Goal: Task Accomplishment & Management: Complete application form

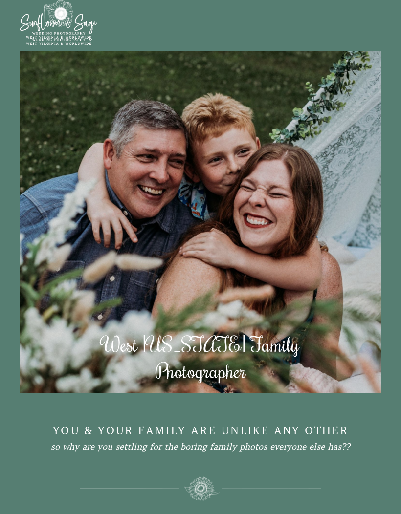
scroll to position [3820, 0]
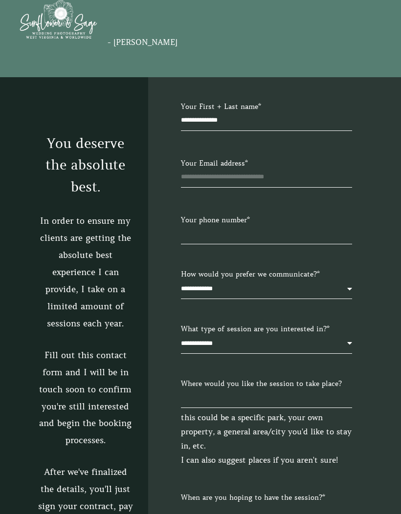
type input "**********"
click at [321, 188] on input "Your Email address *" at bounding box center [266, 179] width 171 height 17
type input "**********"
click at [333, 244] on input "Your phone number *" at bounding box center [266, 236] width 171 height 17
type input "**********"
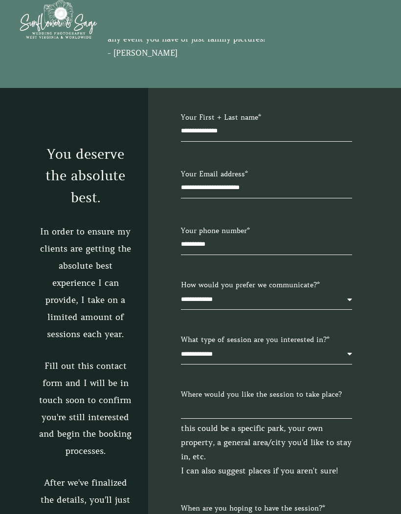
scroll to position [3805, 0]
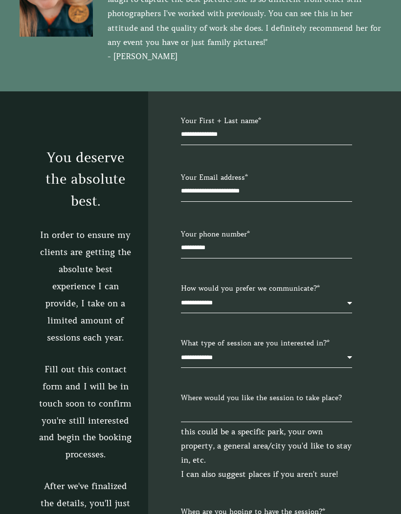
click at [301, 313] on select "**********" at bounding box center [266, 305] width 171 height 15
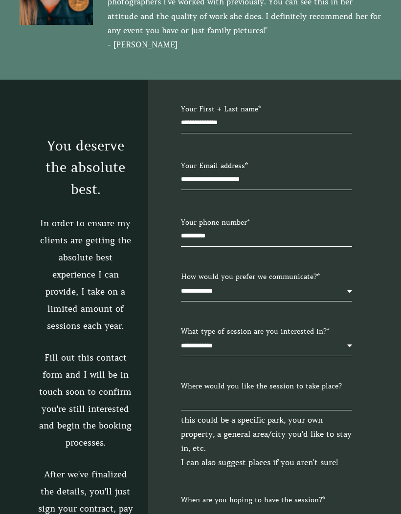
click at [313, 302] on select "**********" at bounding box center [266, 293] width 171 height 15
click at [311, 302] on select "**********" at bounding box center [266, 293] width 171 height 15
select select "**********"
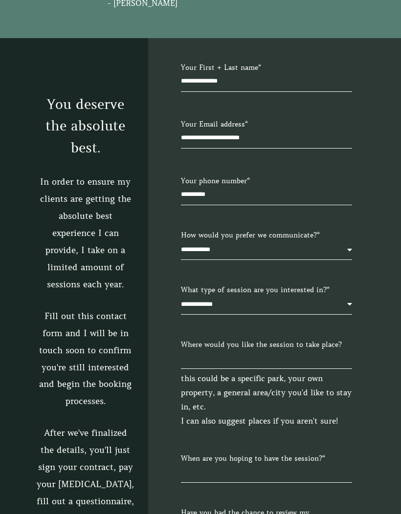
scroll to position [3861, 0]
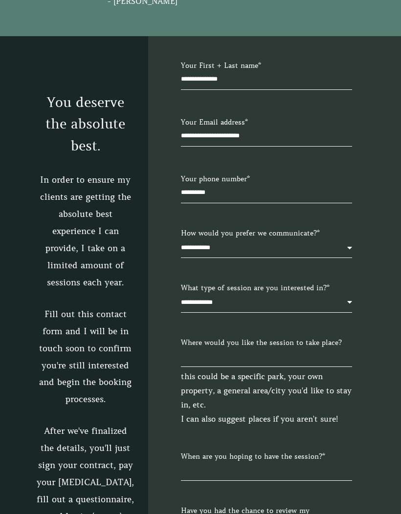
click at [306, 313] on select "**********" at bounding box center [266, 305] width 171 height 15
select select "******"
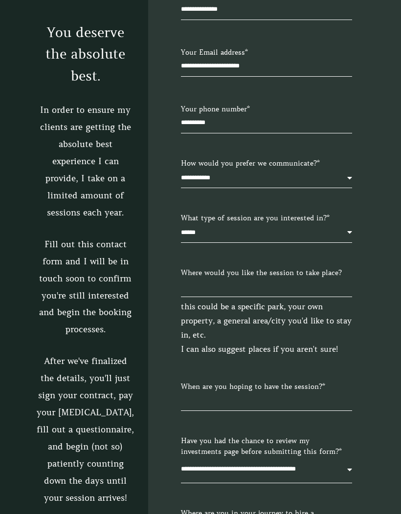
scroll to position [3934, 0]
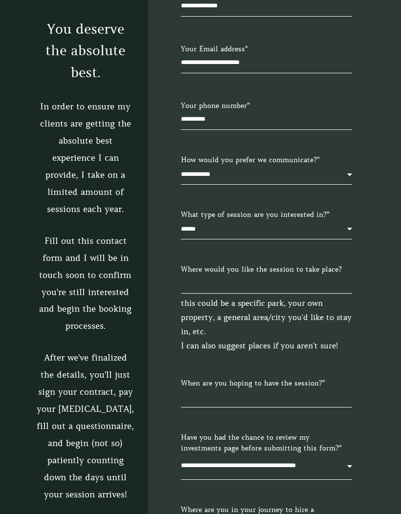
click at [296, 294] on input "Where would you like the session to take place?" at bounding box center [266, 285] width 171 height 17
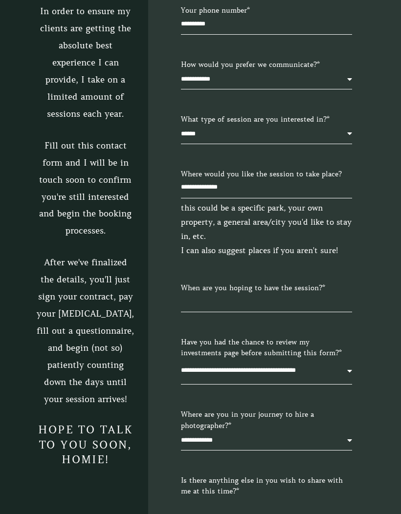
scroll to position [4048, 0]
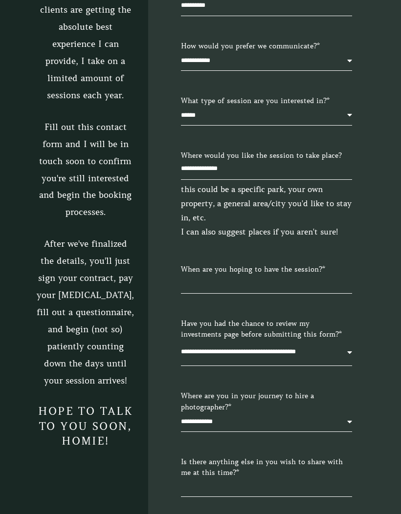
type input "**********"
click at [322, 294] on input "When are you hoping to have the session? *" at bounding box center [266, 285] width 171 height 17
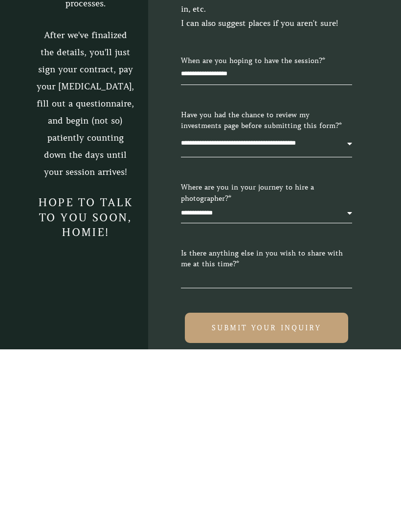
scroll to position [4093, 0]
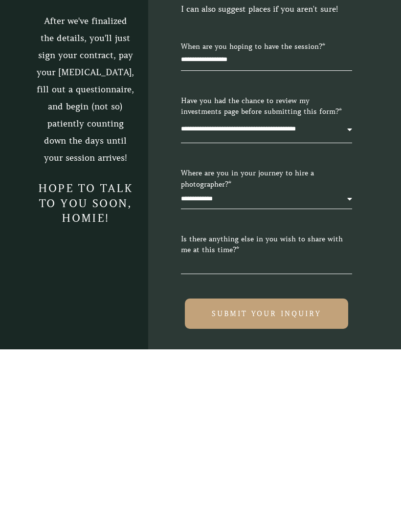
type input "**********"
click at [323, 359] on select "**********" at bounding box center [266, 366] width 171 height 15
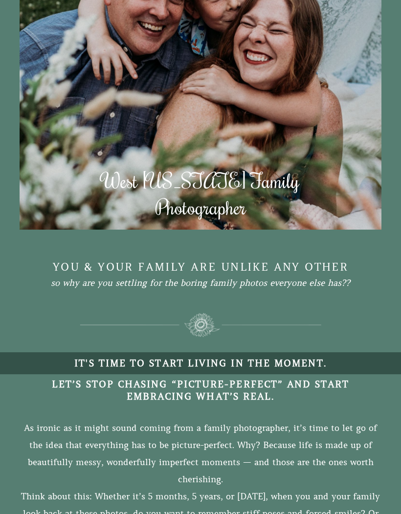
scroll to position [0, 0]
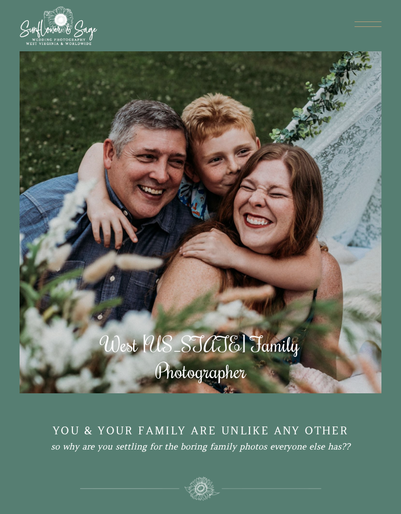
click at [355, 28] on link at bounding box center [367, 25] width 27 height 7
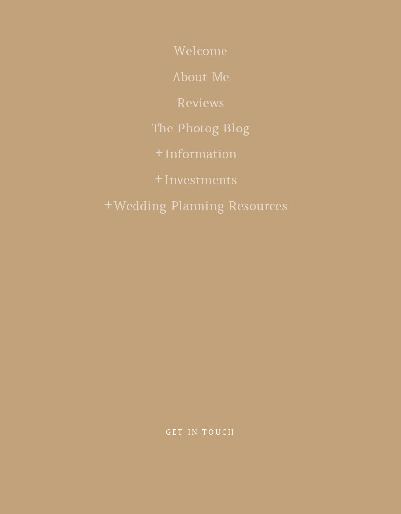
click at [226, 183] on span "Investments" at bounding box center [200, 180] width 73 height 15
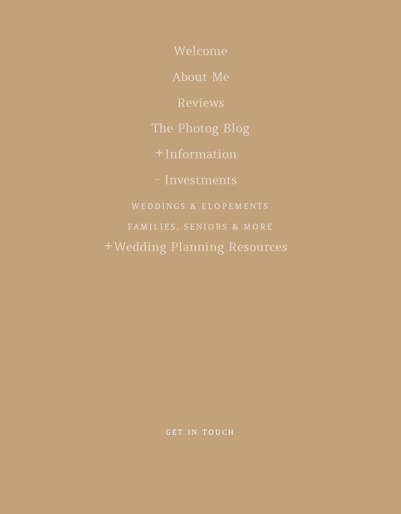
click at [250, 220] on link "Families, Seniors & More" at bounding box center [201, 227] width 146 height 16
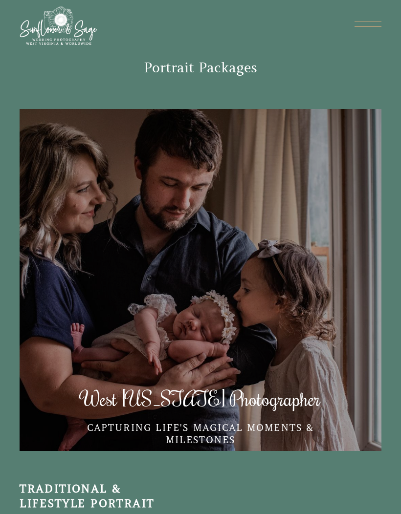
click at [376, 18] on div "Welcome About Me Reviews The Photog Blog Information Wedding Client Experience …" at bounding box center [201, 25] width 362 height 39
click at [371, 22] on div at bounding box center [367, 22] width 27 height 1
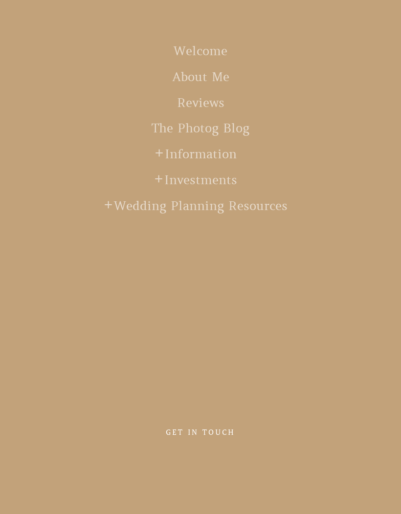
click at [370, 36] on ul "Welcome About Me Reviews The Photog Blog Information Wedding Client Experience …" at bounding box center [201, 217] width 362 height 386
click at [192, 52] on link "Welcome" at bounding box center [201, 57] width 54 height 26
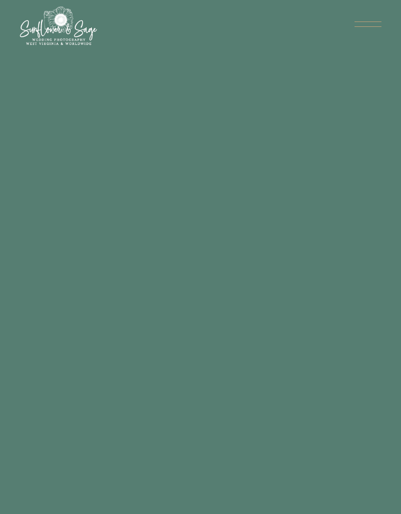
click at [364, 24] on link at bounding box center [367, 25] width 27 height 7
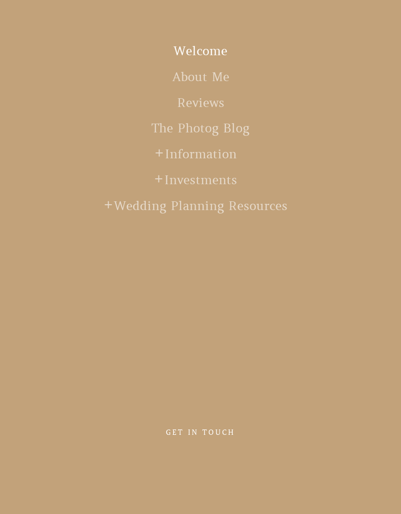
click at [375, 28] on link at bounding box center [367, 25] width 27 height 7
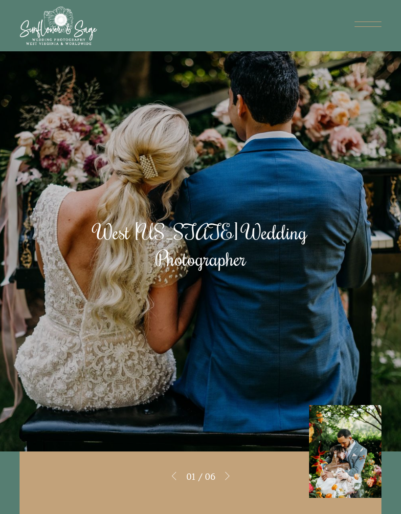
click at [369, 29] on link at bounding box center [367, 25] width 27 height 7
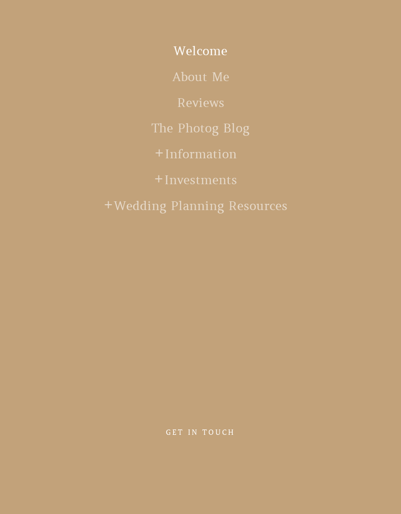
click at [243, 126] on link "The Photog Blog" at bounding box center [201, 134] width 98 height 26
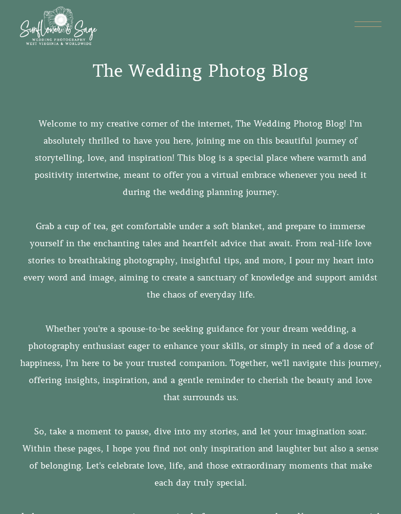
click at [362, 29] on link at bounding box center [367, 25] width 27 height 7
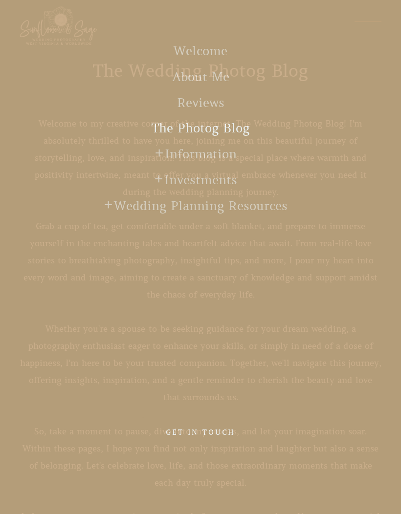
click at [363, 29] on link at bounding box center [367, 25] width 27 height 7
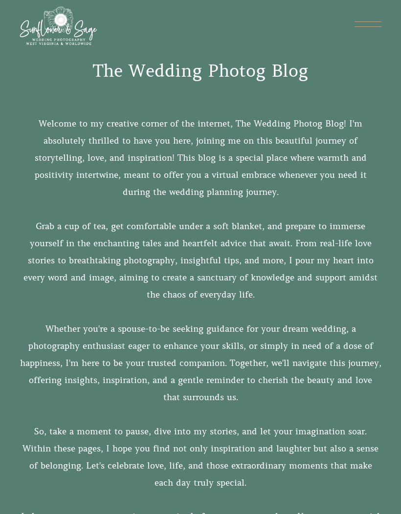
click at [372, 29] on link at bounding box center [367, 25] width 27 height 7
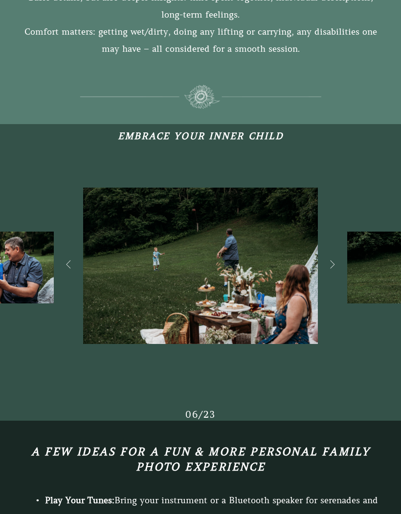
scroll to position [1771, 0]
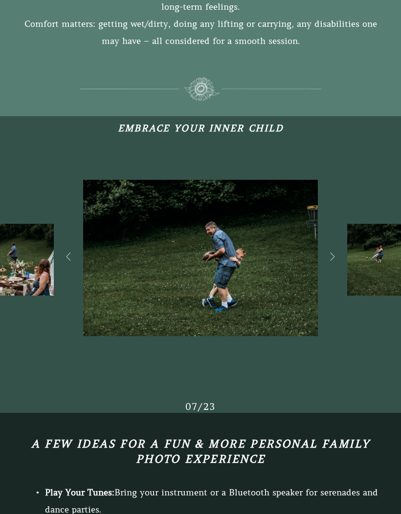
click at [333, 271] on icon at bounding box center [332, 256] width 24 height 28
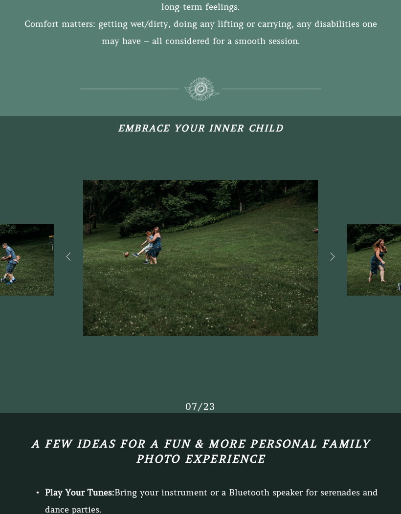
click at [339, 270] on icon at bounding box center [332, 256] width 24 height 28
click at [340, 267] on icon at bounding box center [332, 256] width 24 height 28
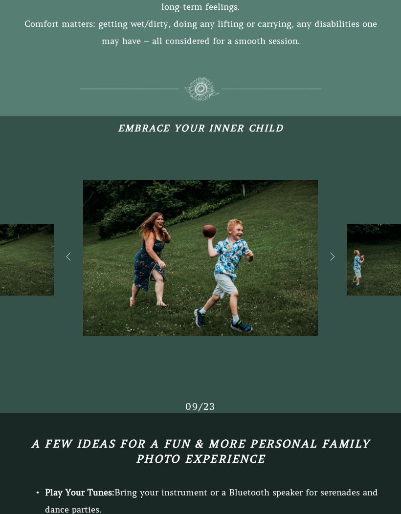
click at [337, 269] on icon at bounding box center [332, 256] width 24 height 28
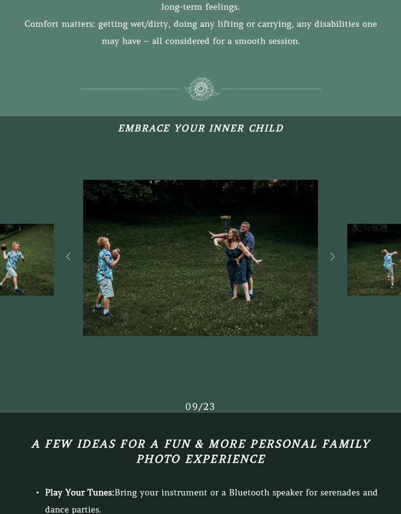
click at [338, 269] on icon at bounding box center [332, 256] width 24 height 28
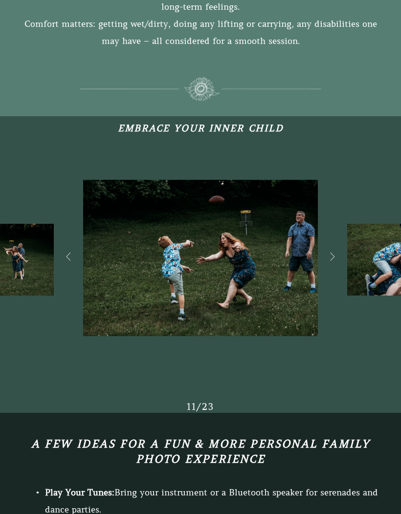
click at [334, 270] on icon at bounding box center [332, 256] width 24 height 28
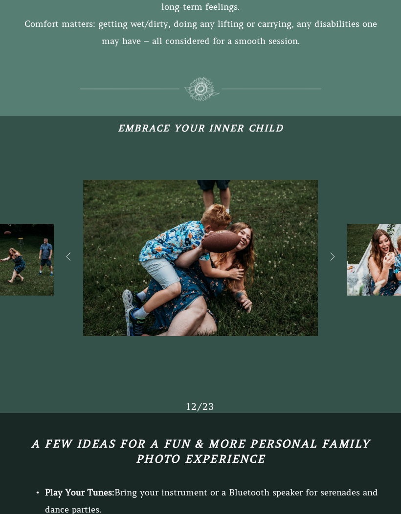
click at [337, 269] on icon at bounding box center [332, 256] width 24 height 28
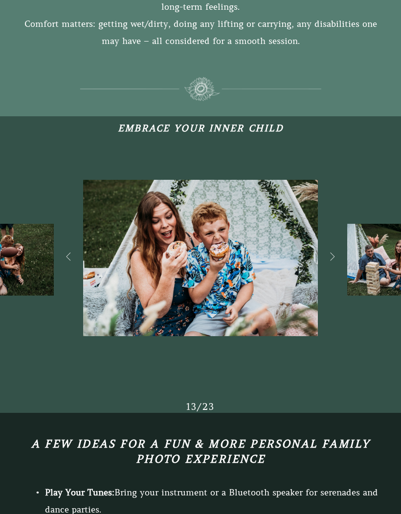
click at [341, 271] on icon at bounding box center [332, 256] width 24 height 28
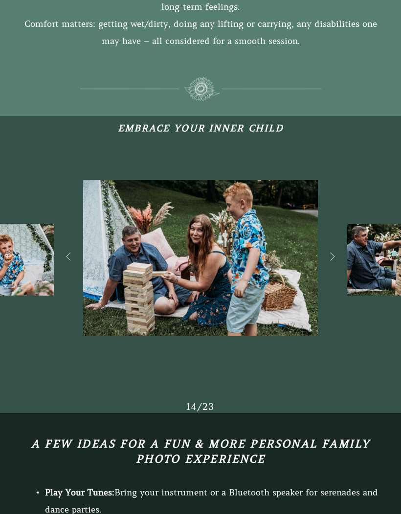
click at [338, 266] on icon at bounding box center [332, 256] width 24 height 28
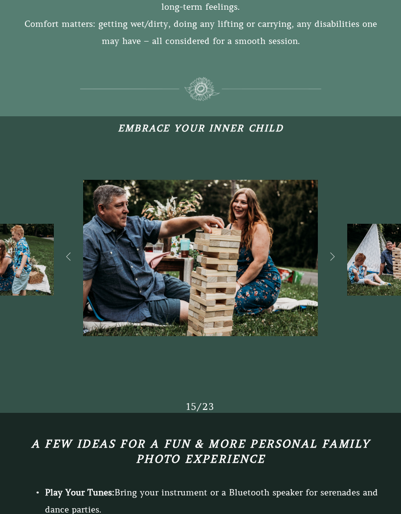
click at [338, 268] on icon at bounding box center [332, 256] width 24 height 28
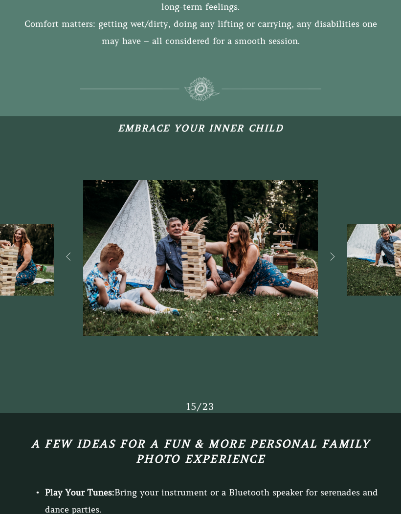
click at [343, 263] on icon at bounding box center [332, 256] width 24 height 28
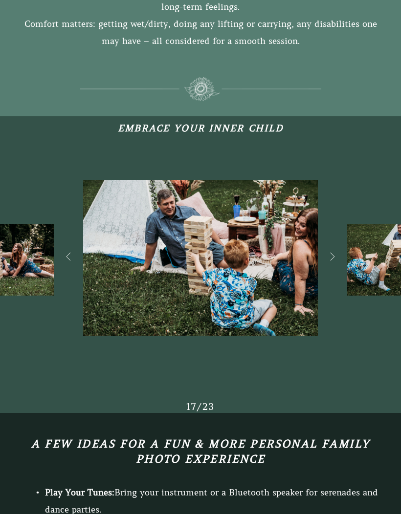
click at [340, 268] on icon at bounding box center [332, 256] width 24 height 28
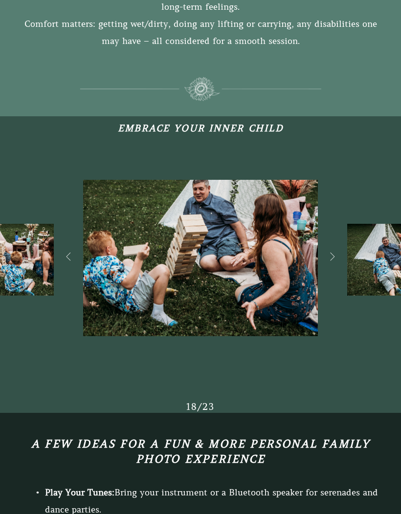
click at [336, 265] on icon at bounding box center [332, 256] width 24 height 28
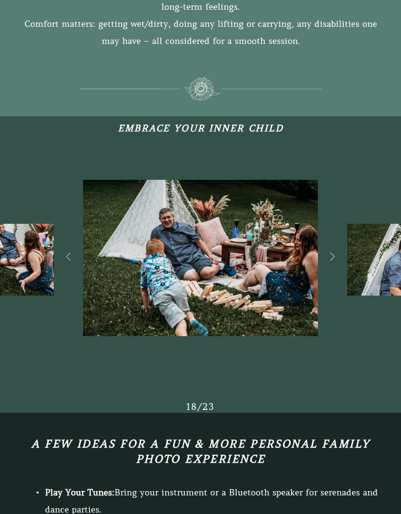
click at [337, 264] on icon at bounding box center [332, 256] width 24 height 28
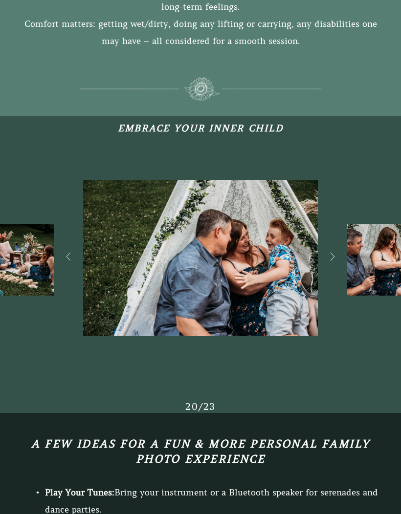
click at [340, 264] on icon at bounding box center [332, 256] width 24 height 28
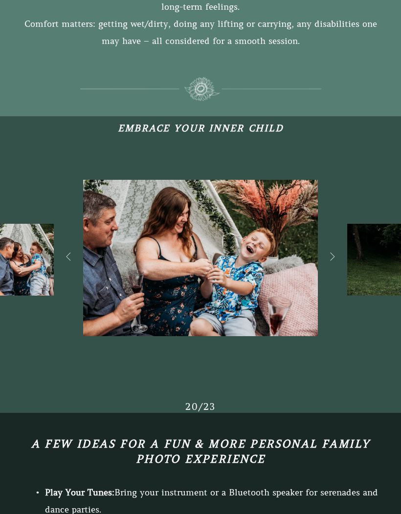
click at [341, 265] on icon at bounding box center [332, 256] width 24 height 28
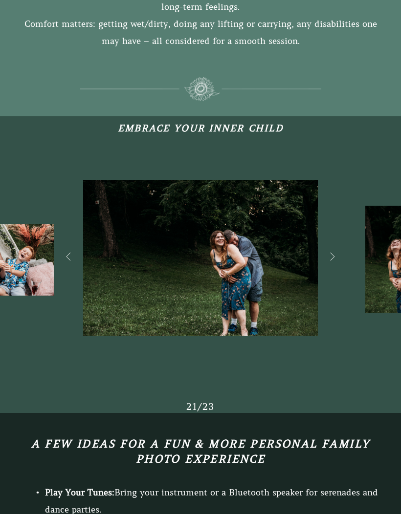
click at [341, 263] on icon at bounding box center [332, 256] width 24 height 28
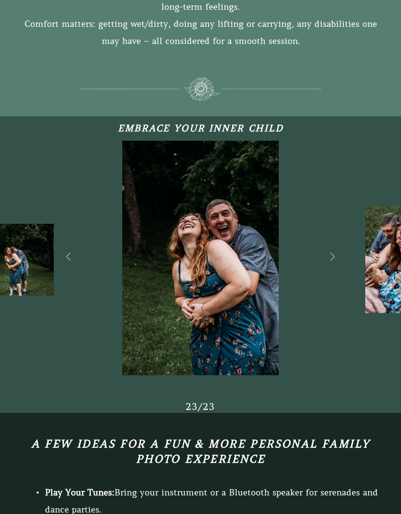
click at [339, 266] on icon at bounding box center [332, 256] width 24 height 28
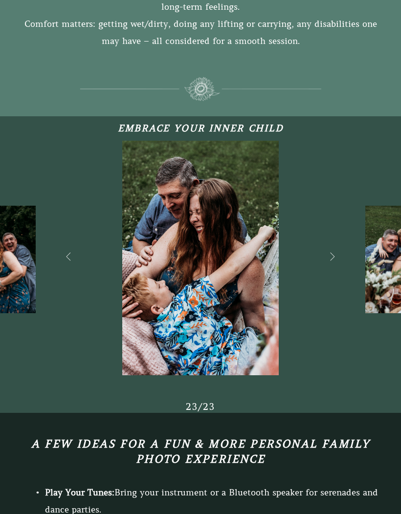
click at [337, 264] on icon at bounding box center [332, 256] width 24 height 28
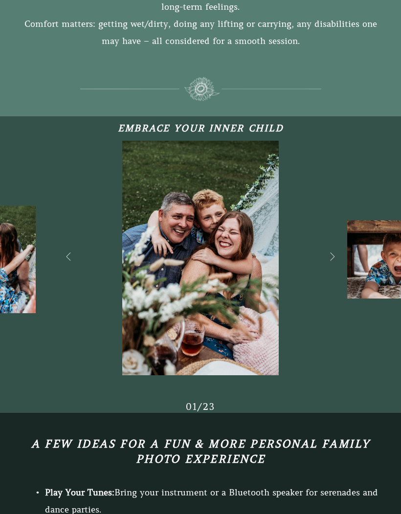
click at [343, 263] on icon at bounding box center [332, 256] width 24 height 28
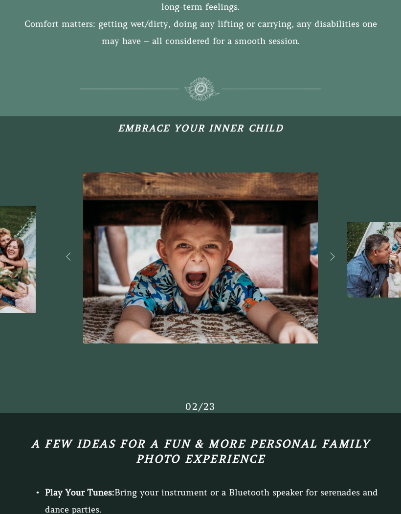
click at [339, 263] on icon at bounding box center [332, 256] width 24 height 28
click at [334, 266] on icon at bounding box center [332, 256] width 24 height 28
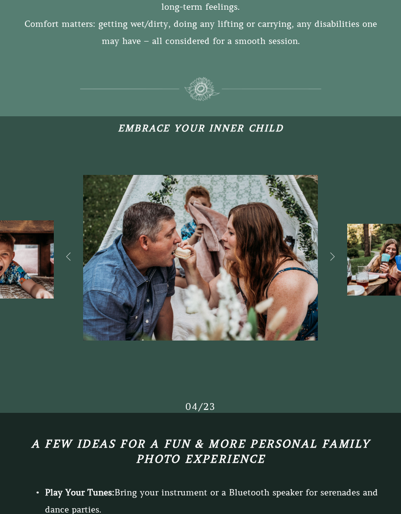
click at [342, 266] on icon at bounding box center [332, 256] width 24 height 28
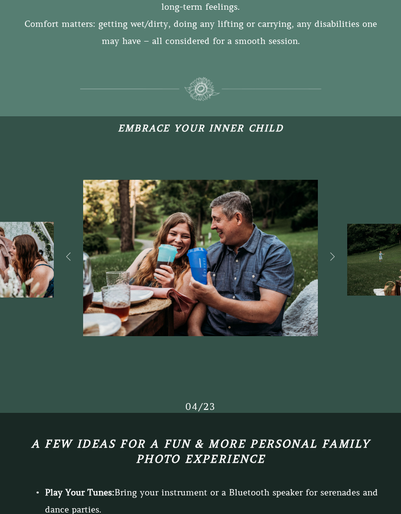
click at [340, 265] on icon at bounding box center [332, 256] width 24 height 28
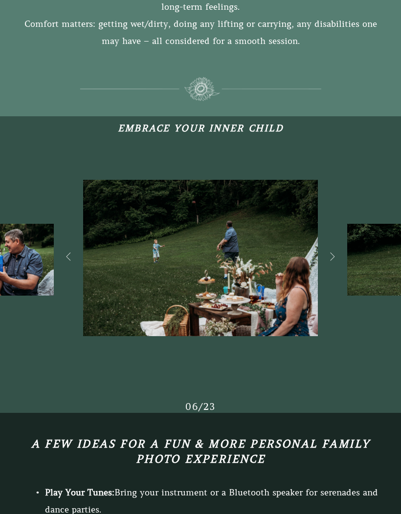
click at [335, 266] on icon at bounding box center [332, 256] width 24 height 28
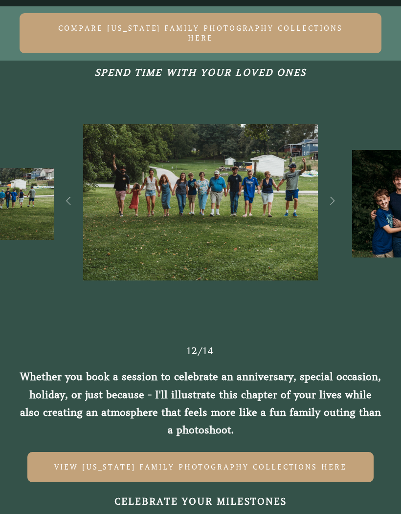
scroll to position [2400, 0]
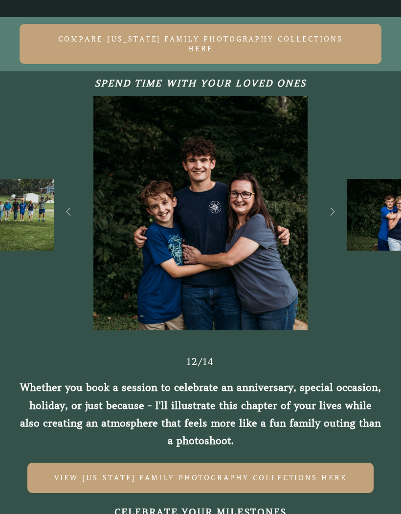
click at [331, 226] on icon at bounding box center [332, 211] width 24 height 28
click at [325, 226] on icon at bounding box center [332, 211] width 24 height 28
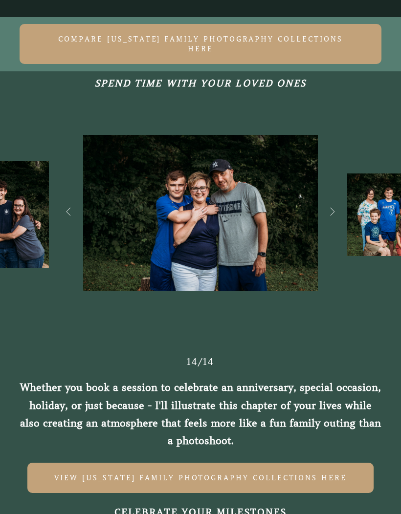
click at [321, 226] on icon at bounding box center [332, 211] width 24 height 28
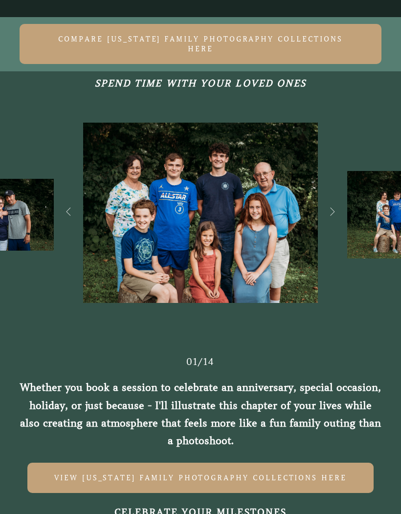
click at [335, 226] on icon at bounding box center [332, 211] width 24 height 28
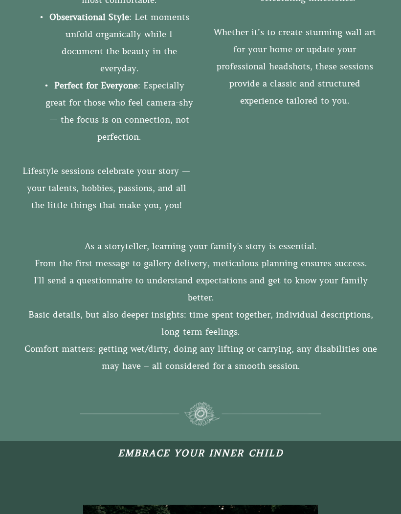
scroll to position [1316, 0]
